Goal: Task Accomplishment & Management: Manage account settings

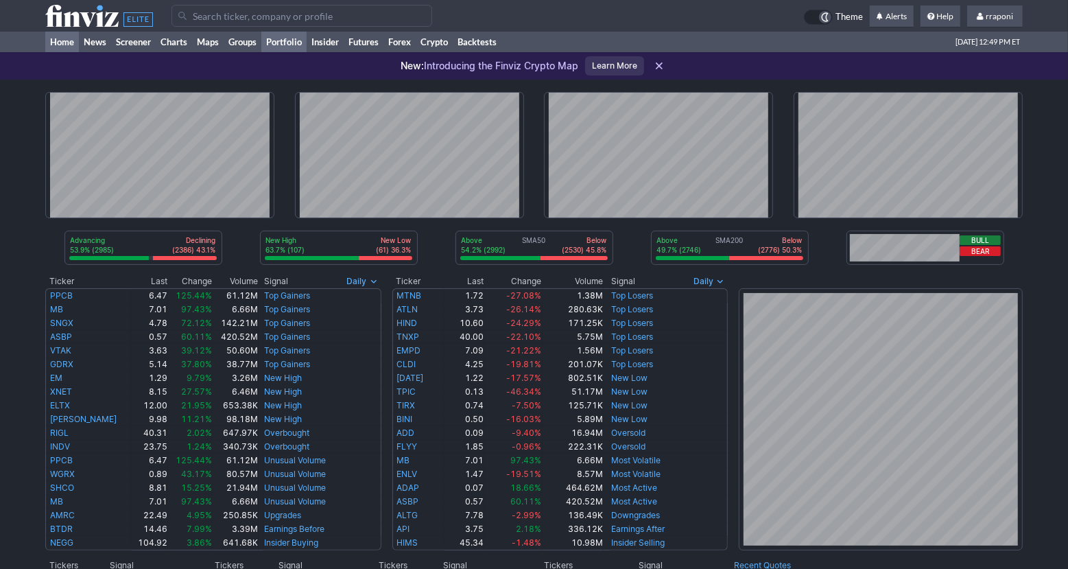
click at [288, 47] on link "Portfolio" at bounding box center [283, 42] width 45 height 21
click at [290, 45] on link "Portfolio" at bounding box center [283, 42] width 45 height 21
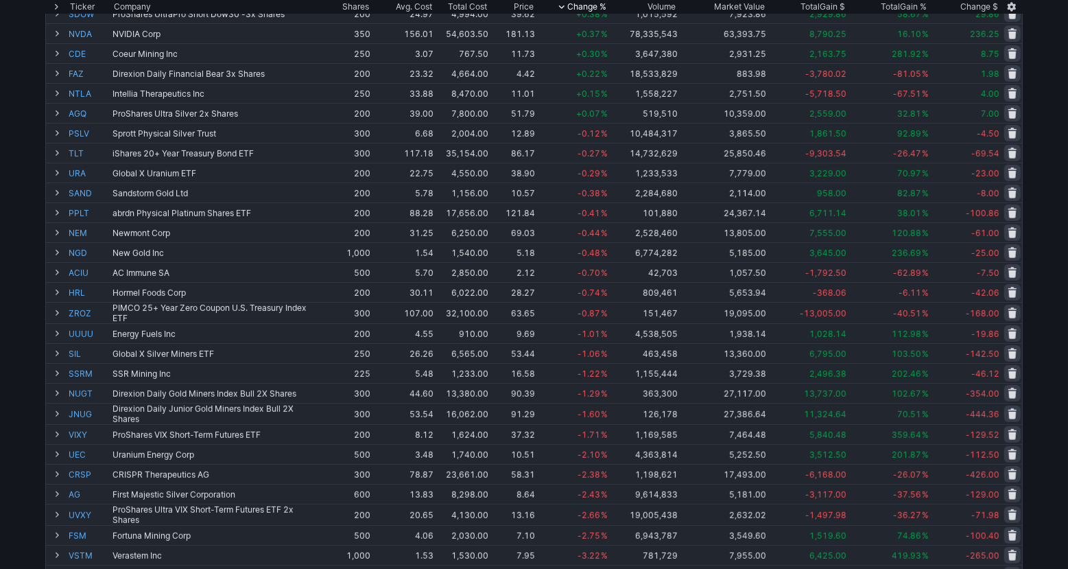
scroll to position [435, 0]
